Goal: Information Seeking & Learning: Learn about a topic

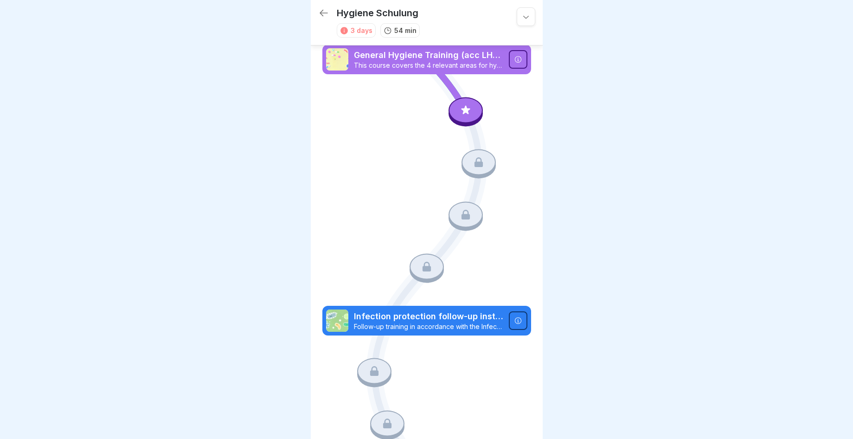
click at [444, 63] on p "This course covers the 4 relevant areas for hygiene in hospitality businesses." at bounding box center [428, 65] width 149 height 8
click at [484, 67] on p "This course covers the 4 relevant areas for hygiene in hospitality businesses." at bounding box center [428, 65] width 149 height 8
click at [470, 105] on div at bounding box center [465, 110] width 34 height 26
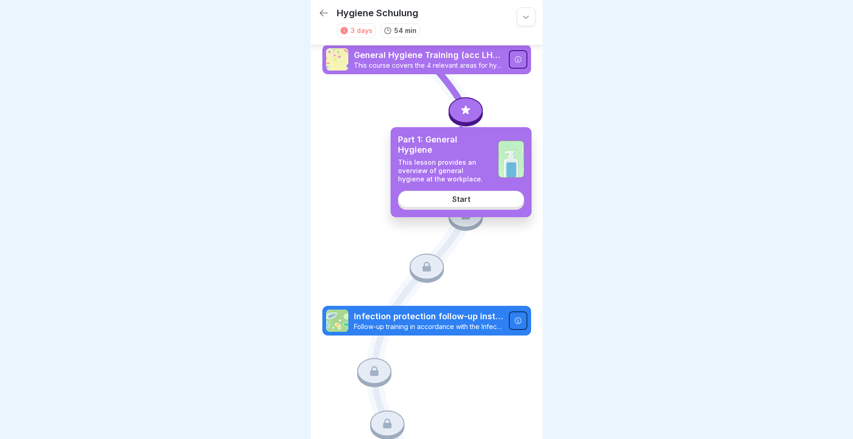
click at [476, 204] on link "Start" at bounding box center [461, 199] width 126 height 17
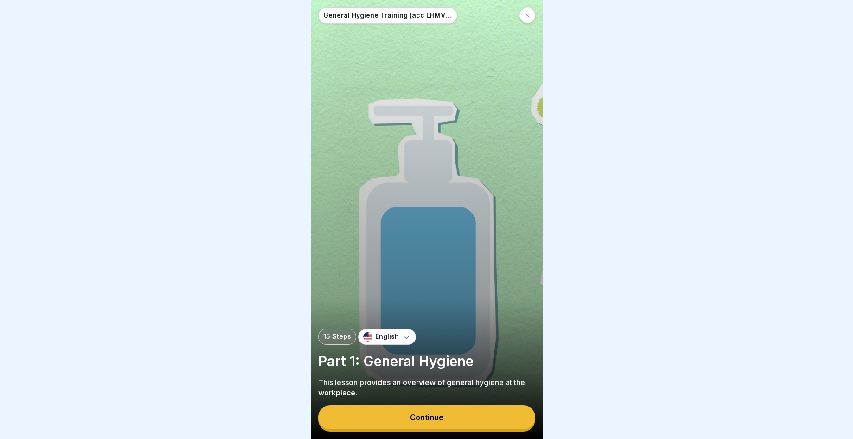
click at [402, 339] on icon at bounding box center [406, 336] width 9 height 9
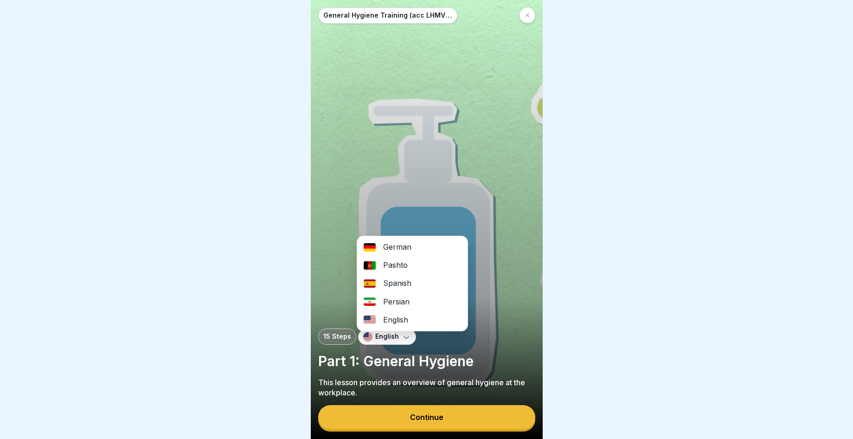
scroll to position [7, 0]
click at [402, 341] on icon at bounding box center [406, 336] width 9 height 9
click at [598, 366] on div at bounding box center [426, 219] width 853 height 439
click at [421, 427] on button "Continue" at bounding box center [426, 417] width 217 height 24
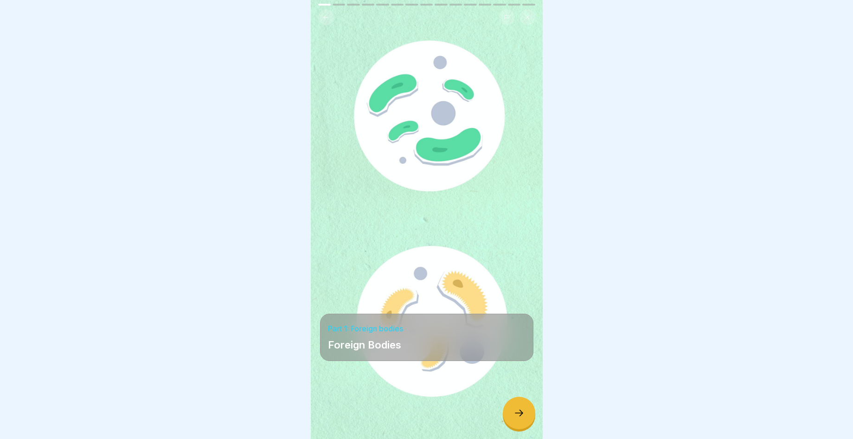
click at [518, 411] on icon at bounding box center [518, 412] width 11 height 11
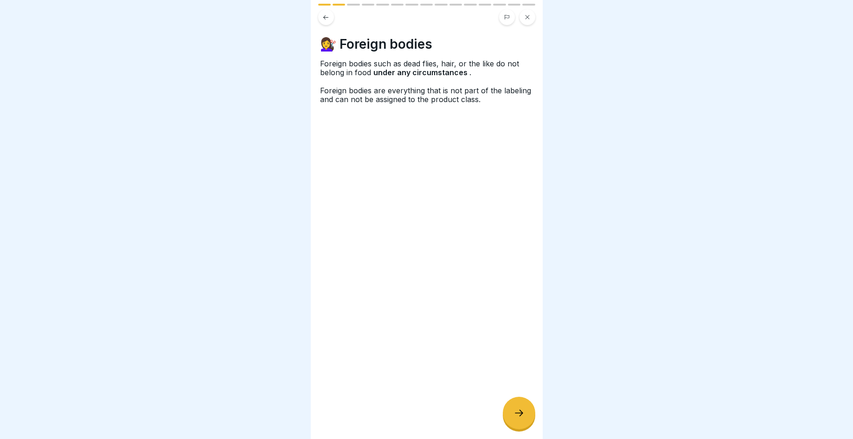
click at [526, 429] on div "💇‍♀️ Foreign bodies Foreign bodies such as dead flies, hair, or the like do not…" at bounding box center [427, 219] width 232 height 439
click at [530, 421] on div at bounding box center [519, 412] width 32 height 32
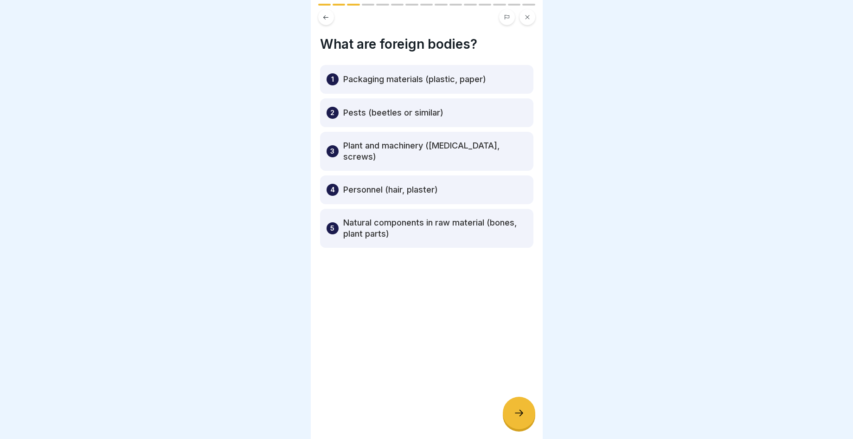
click at [451, 175] on div "4 Personnel (hair, plaster)" at bounding box center [426, 189] width 213 height 29
click at [334, 184] on p "4" at bounding box center [332, 189] width 5 height 11
click at [375, 179] on div "4 Personnel (hair, plaster)" at bounding box center [426, 189] width 213 height 29
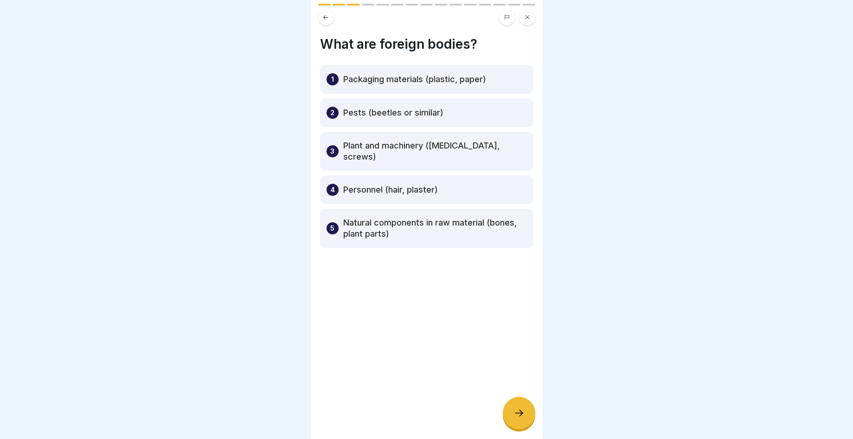
click at [412, 184] on p "Personnel (hair, plaster)" at bounding box center [390, 189] width 95 height 11
click at [343, 184] on p "Personnel (hair, plaster)" at bounding box center [390, 189] width 95 height 11
click at [337, 184] on div "4" at bounding box center [332, 190] width 12 height 12
click at [457, 175] on div "4 Personnel (hair, plaster)" at bounding box center [426, 189] width 213 height 29
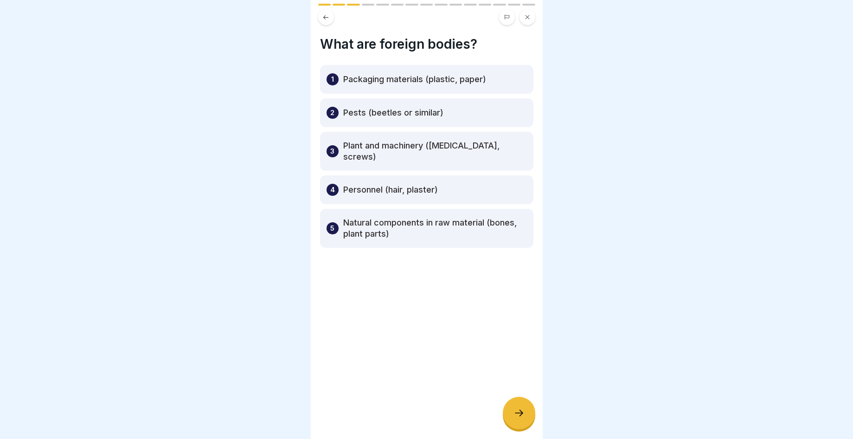
click at [457, 175] on div "4 Personnel (hair, plaster)" at bounding box center [426, 189] width 213 height 29
click at [458, 175] on div "4 Personnel (hair, plaster)" at bounding box center [426, 189] width 213 height 29
click at [517, 415] on icon at bounding box center [518, 412] width 11 height 11
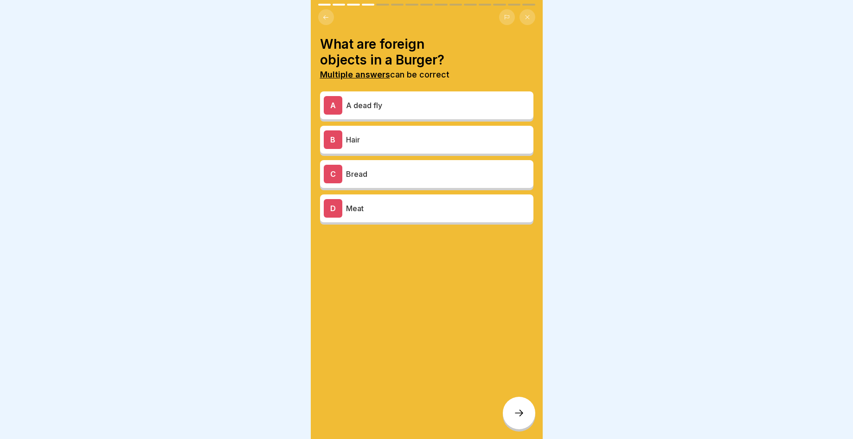
click at [390, 134] on p "Hair" at bounding box center [438, 139] width 184 height 11
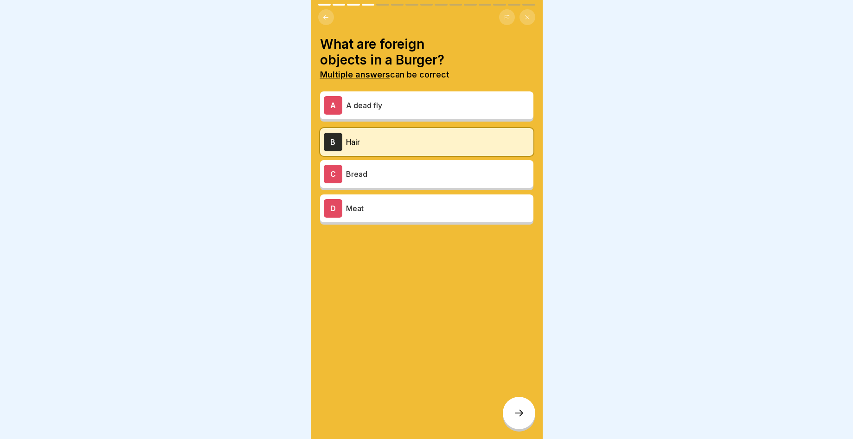
click at [405, 105] on div "A A dead fly" at bounding box center [427, 105] width 206 height 19
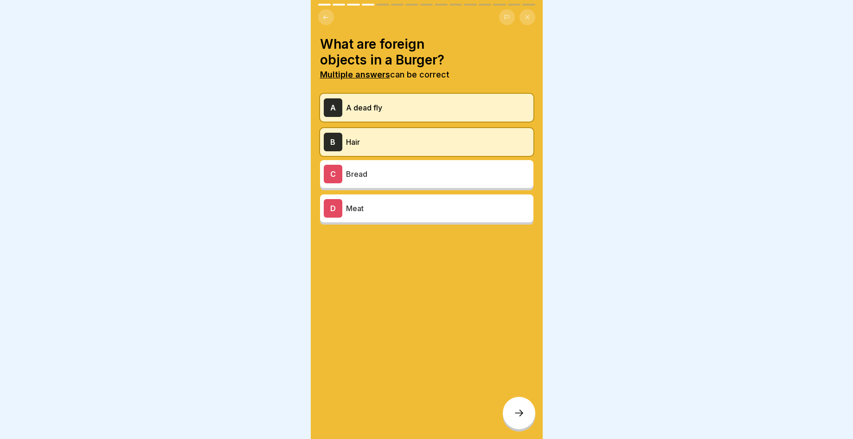
click at [520, 411] on icon at bounding box center [518, 412] width 11 height 11
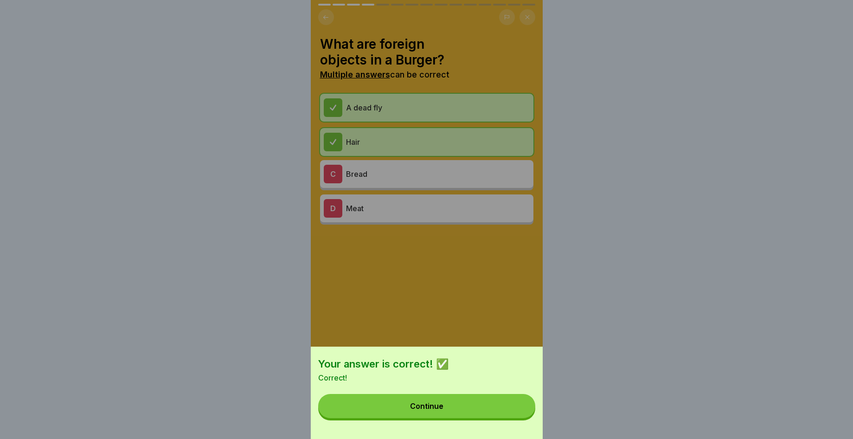
click at [449, 418] on button "Continue" at bounding box center [426, 406] width 217 height 24
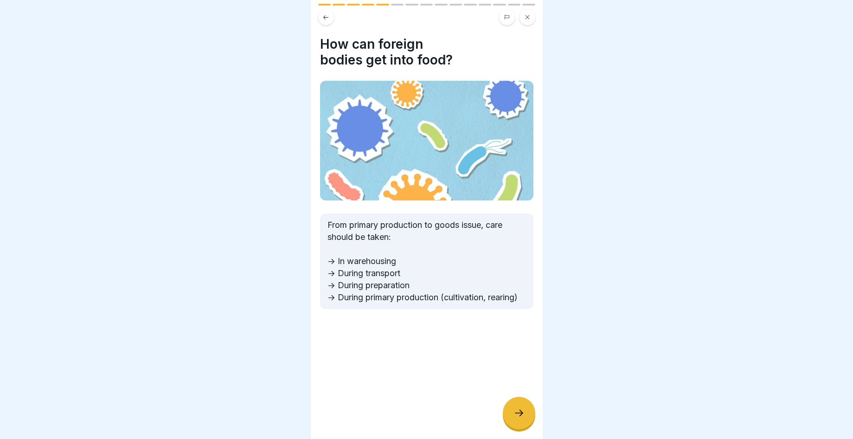
click at [522, 419] on div at bounding box center [519, 412] width 32 height 32
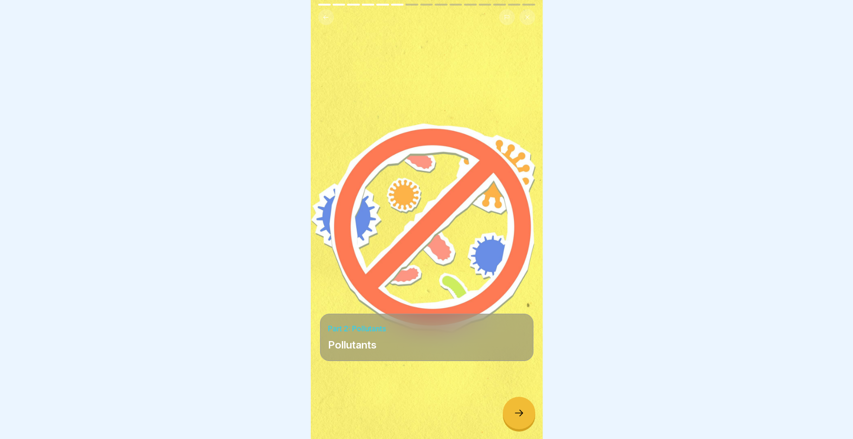
click at [518, 413] on icon at bounding box center [518, 412] width 11 height 11
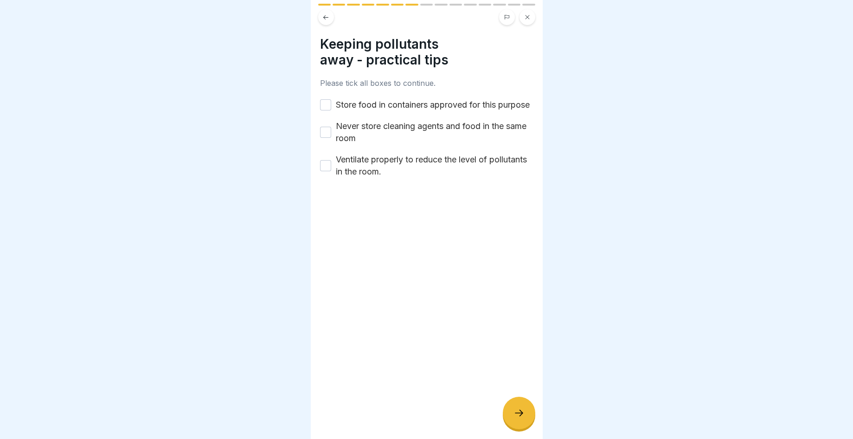
click at [323, 99] on div "Store food in containers approved for this purpose" at bounding box center [425, 105] width 210 height 12
click at [330, 104] on button "Store food in containers approved for this purpose" at bounding box center [325, 104] width 11 height 11
click at [326, 138] on button "Never store cleaning agents and food in the same room" at bounding box center [325, 132] width 11 height 11
click at [324, 171] on button "Ventilate properly to reduce the level of pollutants in the room." at bounding box center [325, 165] width 11 height 11
click at [519, 423] on div at bounding box center [519, 412] width 32 height 32
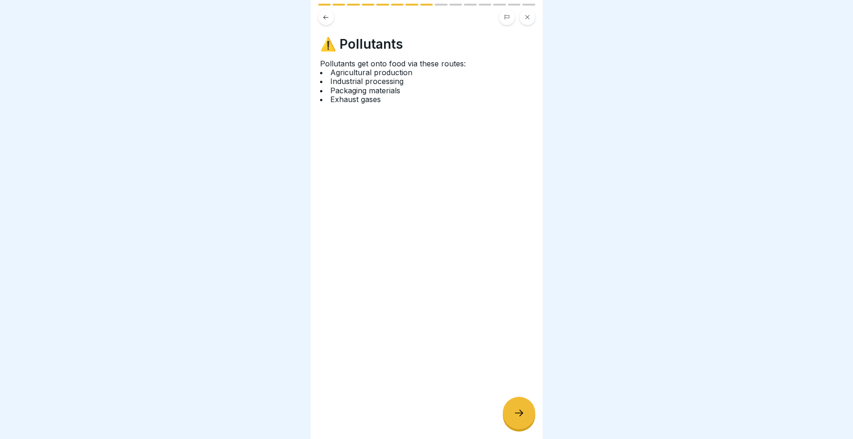
click at [527, 422] on div at bounding box center [519, 412] width 32 height 32
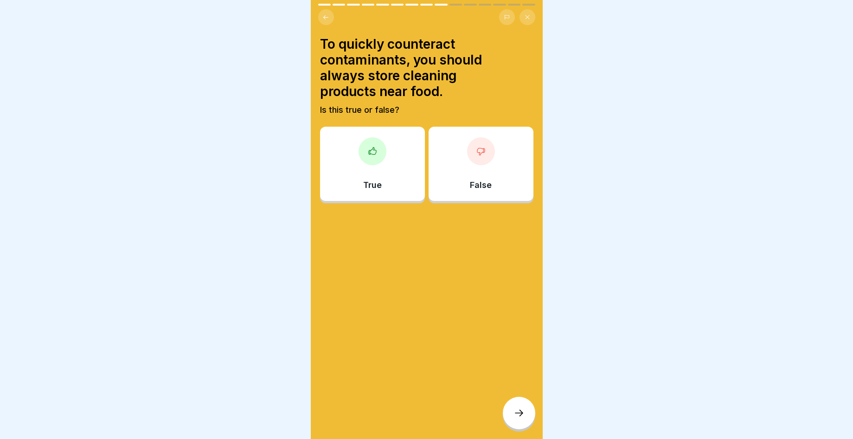
click at [503, 163] on div "False" at bounding box center [480, 164] width 105 height 74
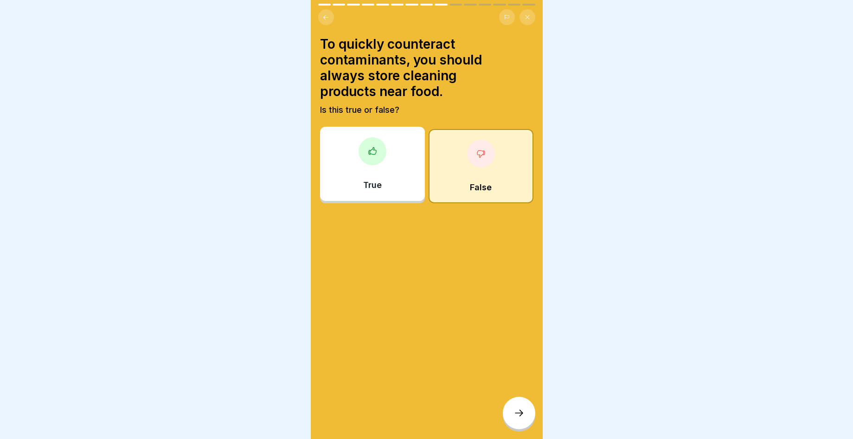
click at [519, 407] on div at bounding box center [519, 412] width 32 height 32
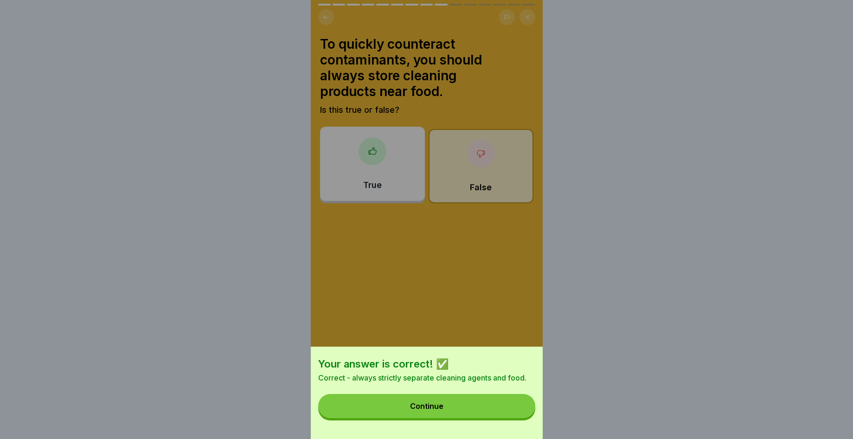
click at [450, 410] on button "Continue" at bounding box center [426, 406] width 217 height 24
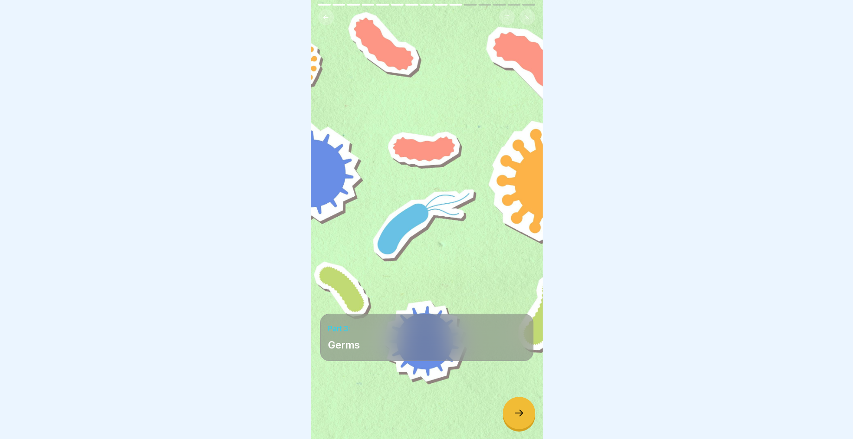
click at [529, 412] on div at bounding box center [519, 412] width 32 height 32
